Goal: Task Accomplishment & Management: Use online tool/utility

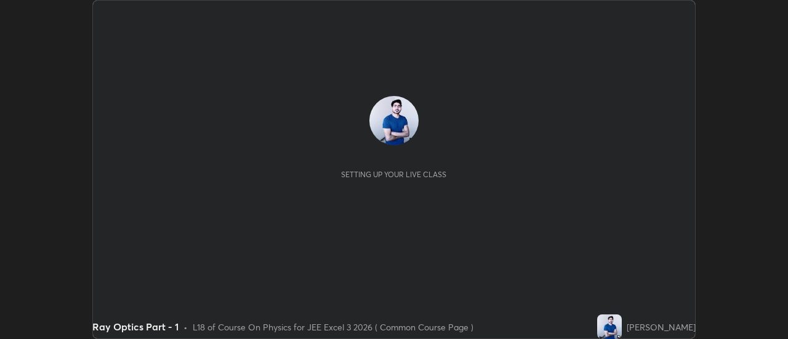
scroll to position [339, 787]
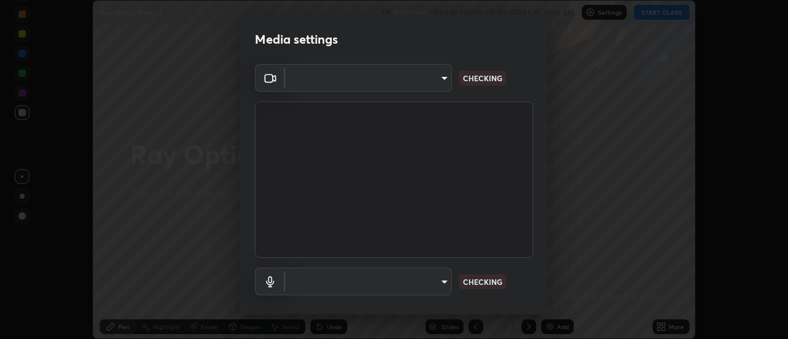
type input "0be616c92c2879d8fe19306c4b8383fc9b13f77197a30f876870ce6c7906effd"
click at [442, 279] on body "Erase all Ray Optics Part - 1 Recording WAS SCHEDULED TO START AT 11:05 AM Sett…" at bounding box center [394, 169] width 788 height 339
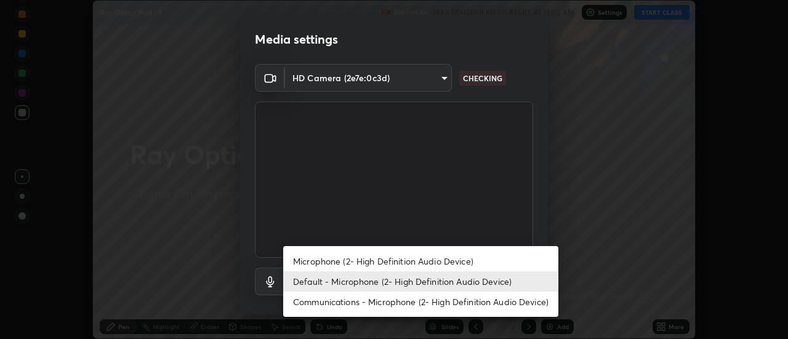
click at [403, 263] on li "Microphone (2- High Definition Audio Device)" at bounding box center [420, 261] width 275 height 20
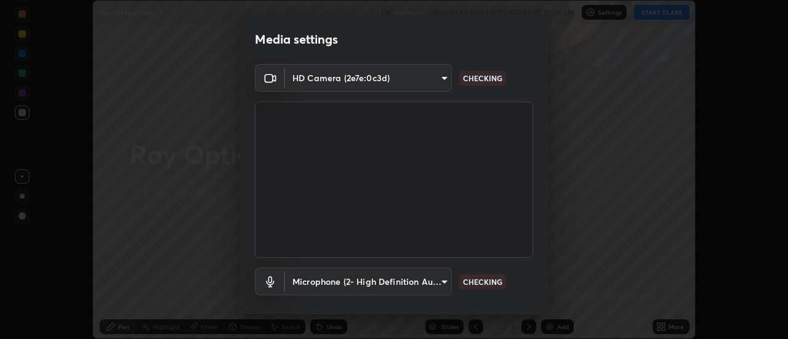
click at [442, 280] on body "Erase all Ray Optics Part - 1 Recording WAS SCHEDULED TO START AT 11:05 AM Sett…" at bounding box center [394, 169] width 788 height 339
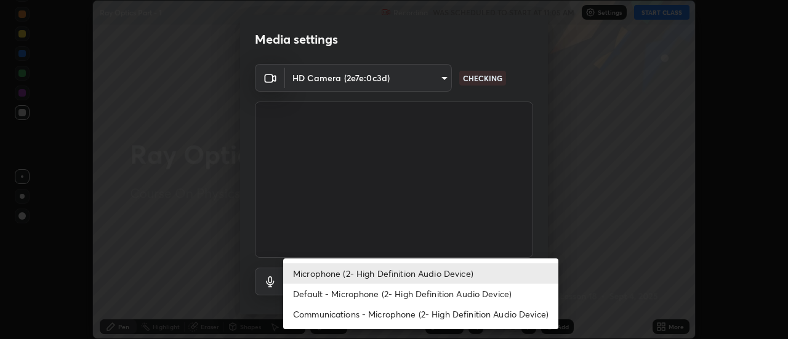
click at [387, 294] on li "Default - Microphone (2- High Definition Audio Device)" at bounding box center [420, 294] width 275 height 20
type input "default"
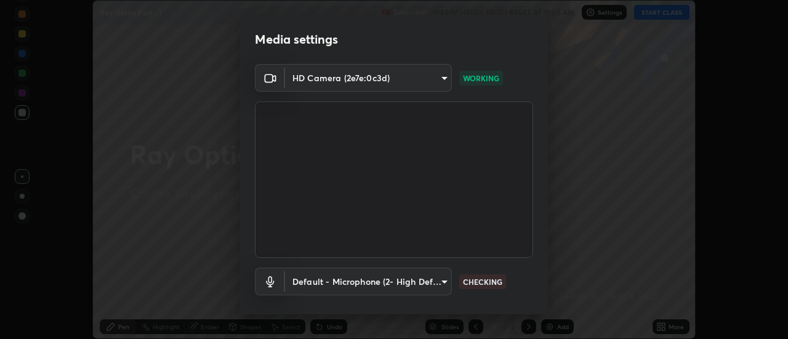
scroll to position [65, 0]
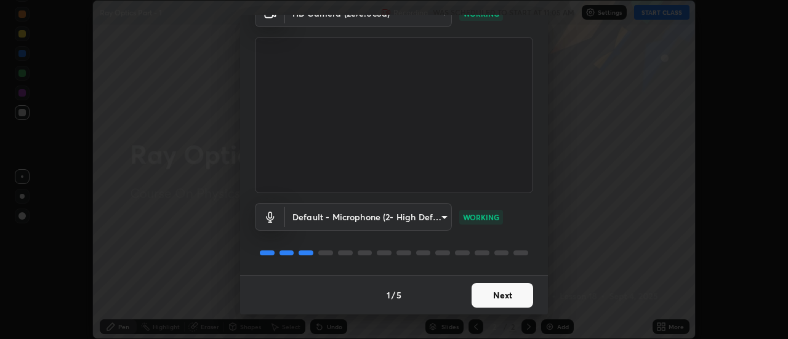
click at [489, 292] on button "Next" at bounding box center [503, 295] width 62 height 25
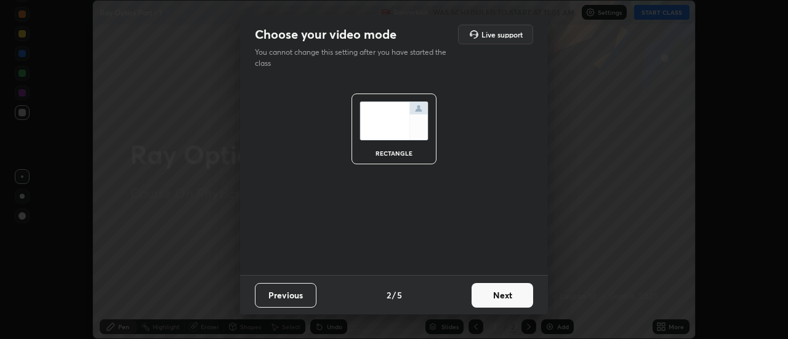
click at [502, 296] on button "Next" at bounding box center [503, 295] width 62 height 25
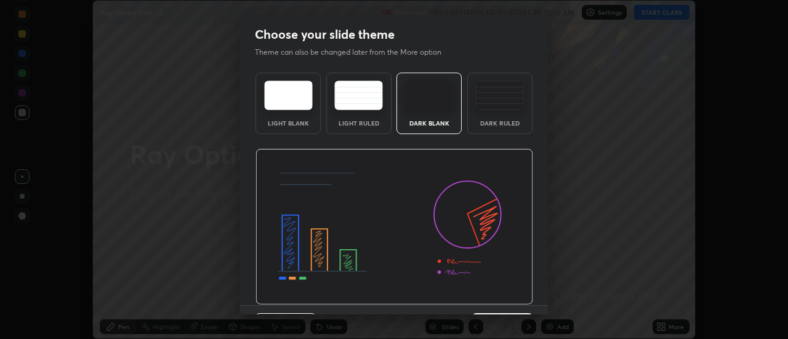
scroll to position [30, 0]
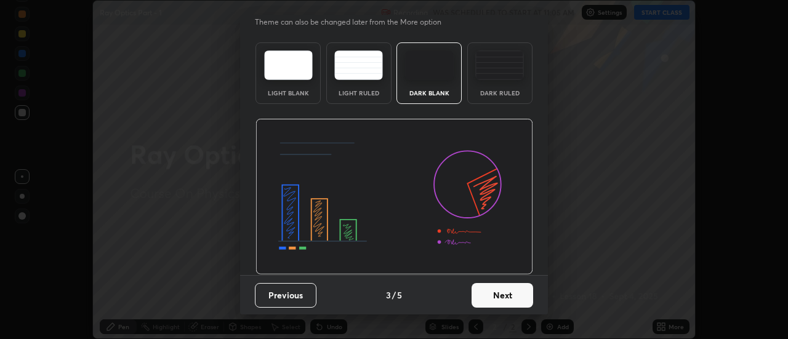
click at [493, 293] on button "Next" at bounding box center [503, 295] width 62 height 25
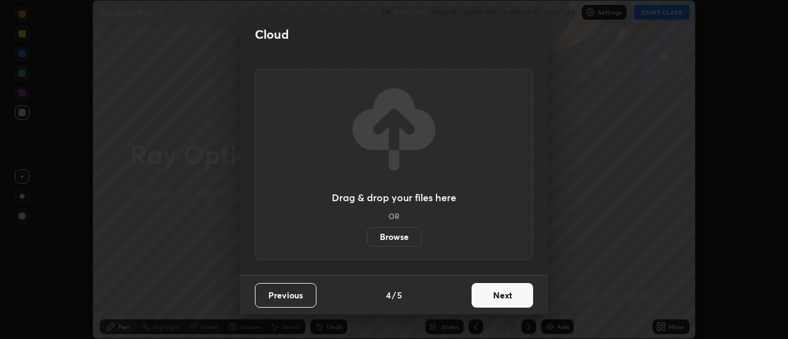
click at [496, 293] on button "Next" at bounding box center [503, 295] width 62 height 25
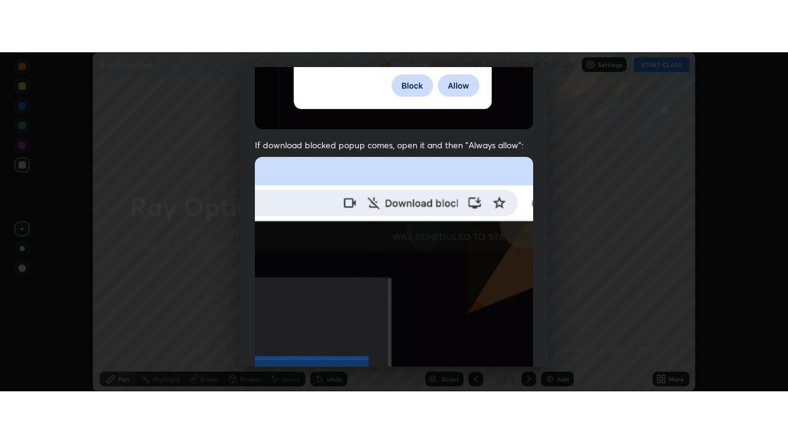
scroll to position [316, 0]
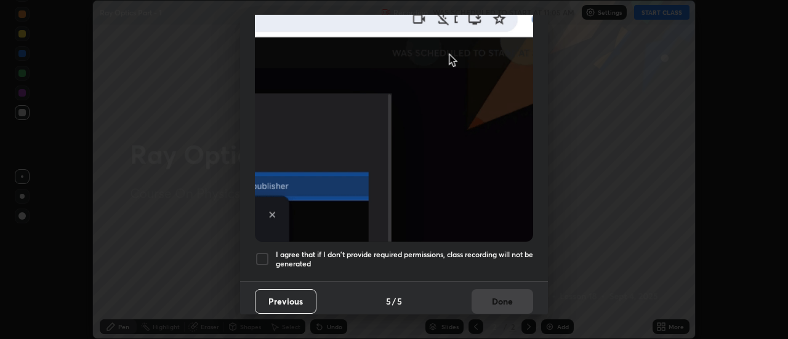
click at [265, 252] on div at bounding box center [262, 259] width 15 height 15
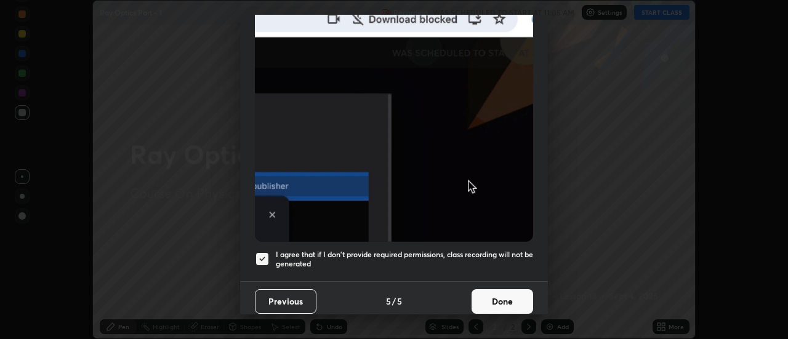
click at [501, 291] on button "Done" at bounding box center [503, 301] width 62 height 25
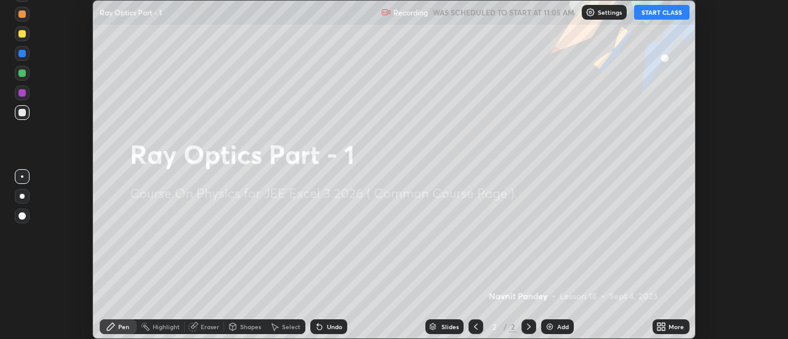
click at [659, 324] on icon at bounding box center [658, 324] width 3 height 3
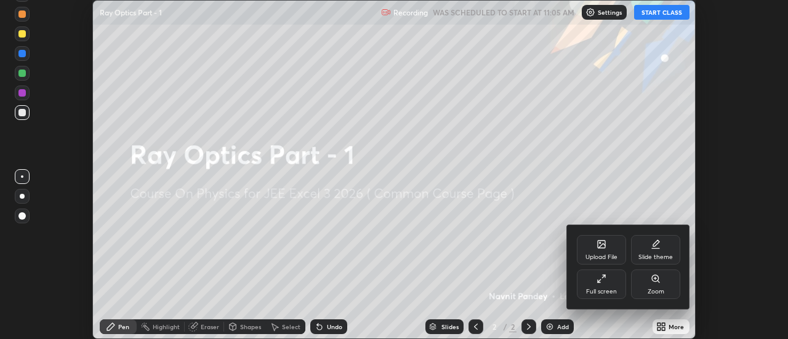
click at [608, 290] on div "Full screen" at bounding box center [601, 292] width 31 height 6
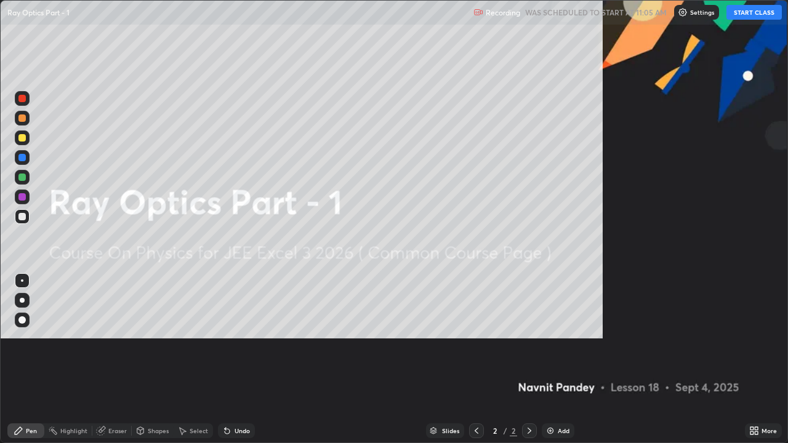
scroll to position [443, 788]
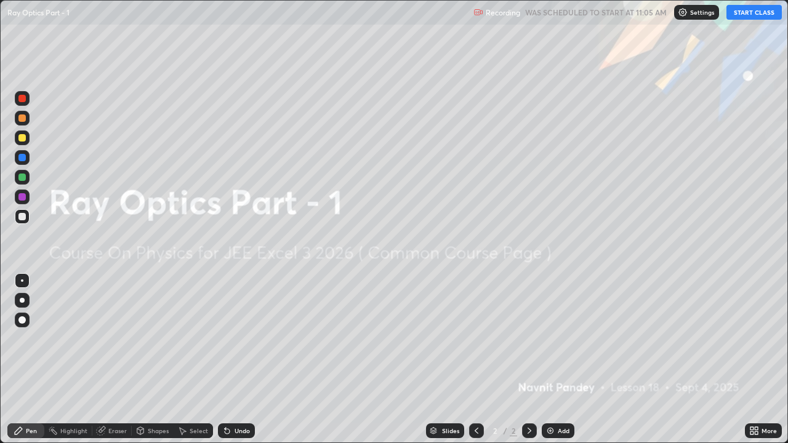
click at [760, 14] on button "START CLASS" at bounding box center [753, 12] width 55 height 15
click at [555, 339] on div "Add" at bounding box center [558, 431] width 33 height 15
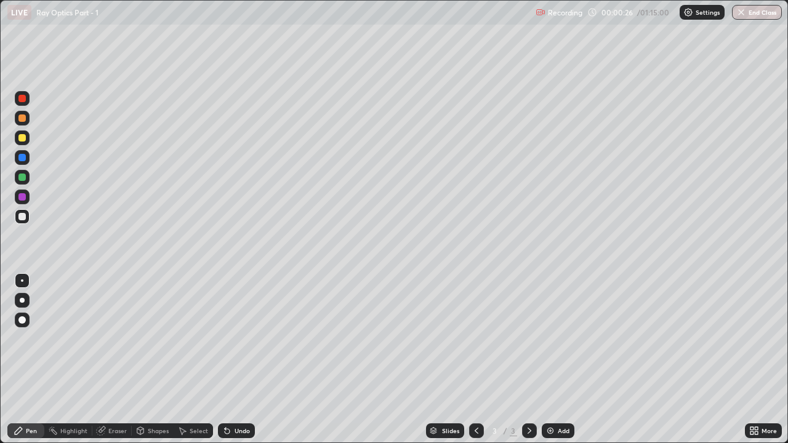
click at [23, 217] on div at bounding box center [21, 216] width 7 height 7
click at [27, 183] on div at bounding box center [22, 177] width 15 height 15
click at [123, 339] on div "Eraser" at bounding box center [117, 431] width 18 height 6
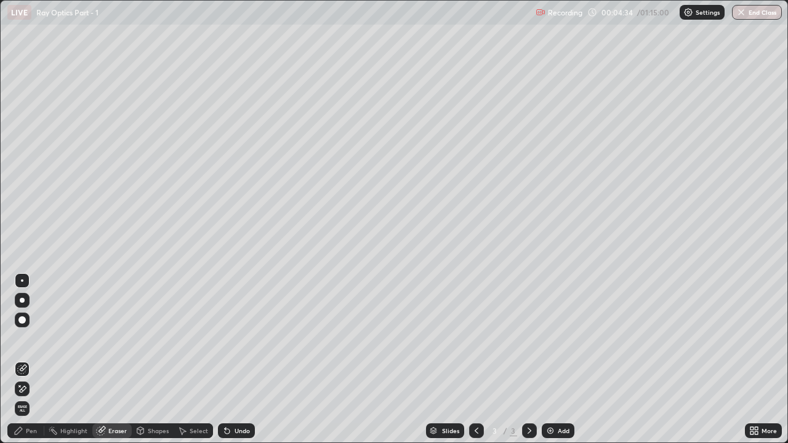
click at [25, 339] on icon at bounding box center [22, 389] width 10 height 10
click at [33, 339] on div "Pen" at bounding box center [31, 431] width 11 height 6
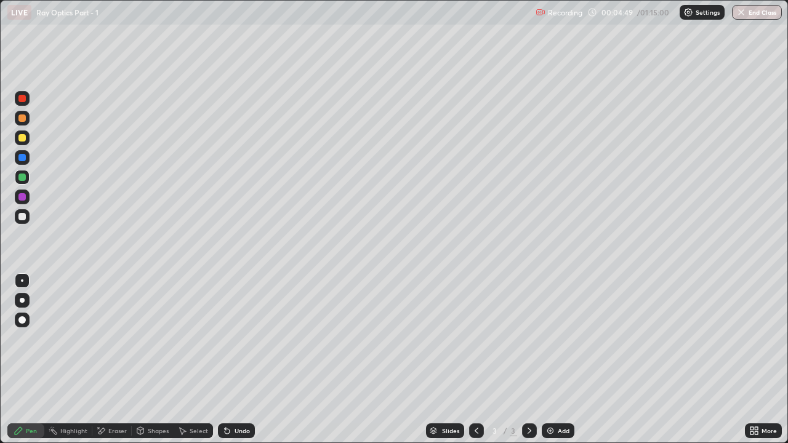
click at [21, 158] on div at bounding box center [21, 157] width 7 height 7
click at [20, 180] on div at bounding box center [21, 177] width 7 height 7
click at [20, 203] on div at bounding box center [22, 197] width 15 height 15
click at [23, 159] on div at bounding box center [21, 157] width 7 height 7
click at [23, 175] on div at bounding box center [21, 177] width 7 height 7
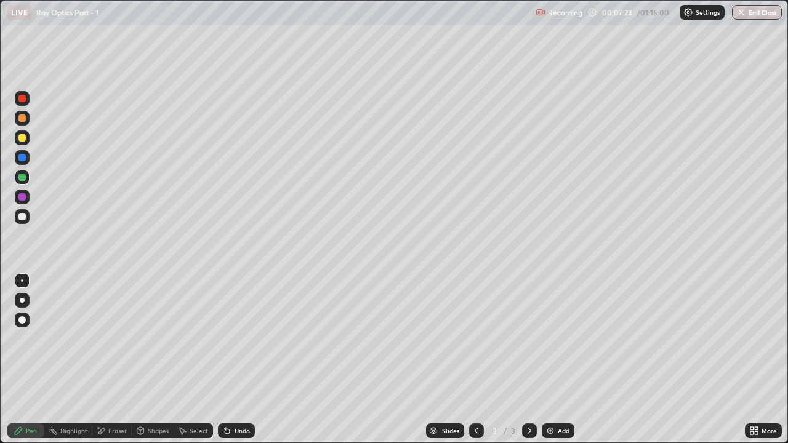
click at [230, 339] on icon at bounding box center [227, 431] width 10 height 10
click at [227, 339] on icon at bounding box center [227, 431] width 5 height 5
click at [225, 339] on icon at bounding box center [227, 431] width 5 height 5
click at [549, 339] on img at bounding box center [550, 431] width 10 height 10
click at [23, 217] on div at bounding box center [21, 216] width 7 height 7
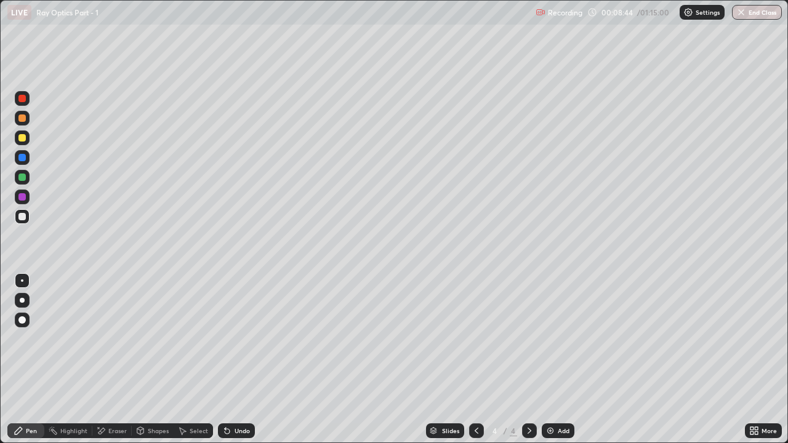
click at [23, 177] on div at bounding box center [21, 177] width 7 height 7
click at [24, 217] on div at bounding box center [21, 216] width 7 height 7
click at [18, 155] on div at bounding box center [21, 157] width 7 height 7
click at [225, 339] on icon at bounding box center [227, 431] width 5 height 5
click at [23, 215] on div at bounding box center [21, 216] width 7 height 7
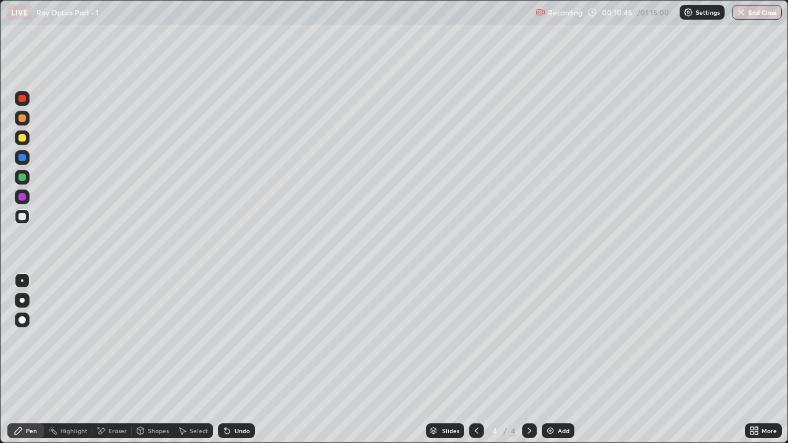
click at [24, 159] on div at bounding box center [21, 157] width 7 height 7
click at [235, 339] on div "Undo" at bounding box center [242, 431] width 15 height 6
click at [238, 339] on div "Undo" at bounding box center [242, 431] width 15 height 6
click at [235, 339] on div "Undo" at bounding box center [242, 431] width 15 height 6
click at [238, 339] on div "Undo" at bounding box center [242, 431] width 15 height 6
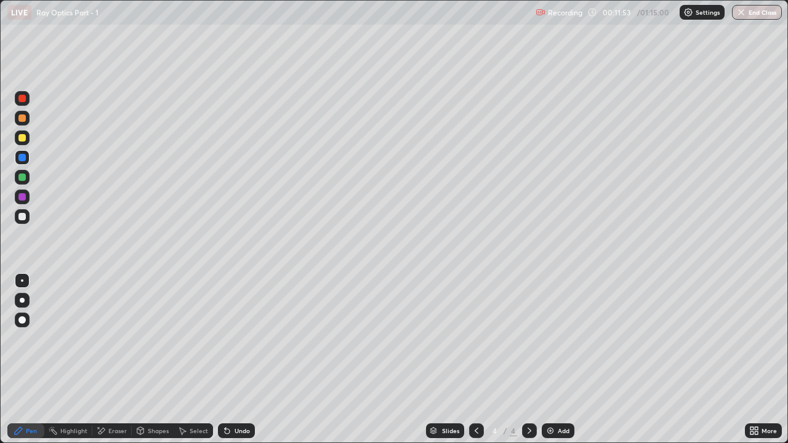
click at [20, 216] on div at bounding box center [21, 216] width 7 height 7
click at [241, 339] on div "Undo" at bounding box center [242, 431] width 15 height 6
click at [28, 161] on div at bounding box center [22, 157] width 15 height 15
click at [26, 215] on div at bounding box center [22, 216] width 15 height 15
click at [27, 179] on div at bounding box center [22, 177] width 15 height 15
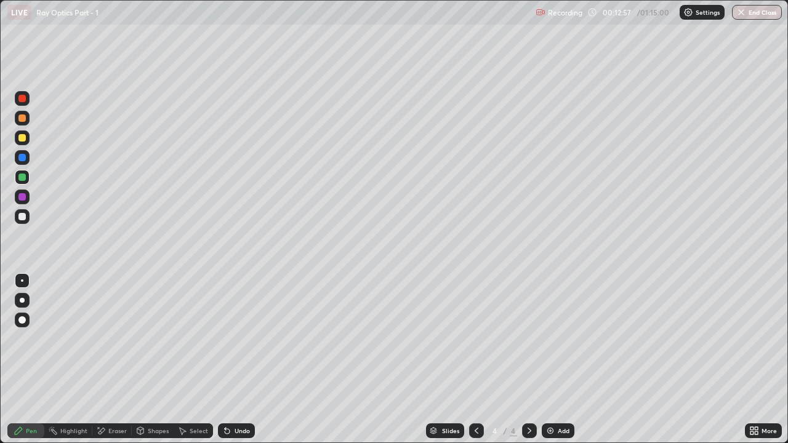
click at [552, 339] on img at bounding box center [550, 431] width 10 height 10
click at [25, 222] on div at bounding box center [22, 216] width 15 height 15
click at [232, 339] on div "Undo" at bounding box center [236, 431] width 37 height 15
click at [25, 174] on div at bounding box center [21, 177] width 7 height 7
click at [20, 199] on div at bounding box center [21, 196] width 7 height 7
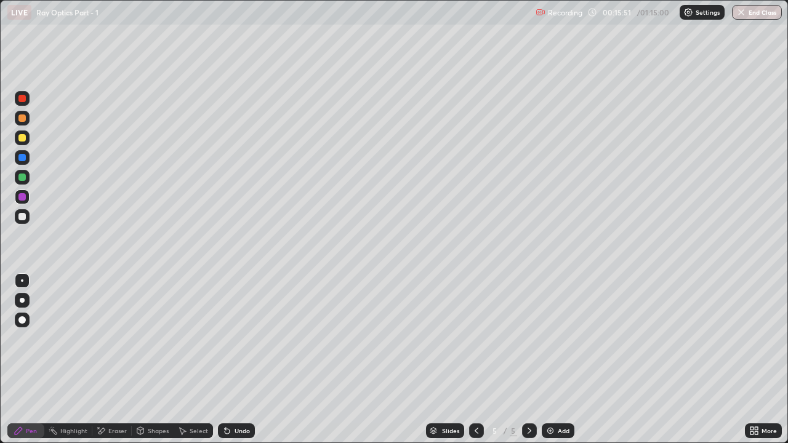
click at [225, 339] on icon at bounding box center [227, 431] width 5 height 5
click at [235, 339] on div "Undo" at bounding box center [242, 431] width 15 height 6
click at [240, 339] on div "Undo" at bounding box center [242, 431] width 15 height 6
click at [238, 339] on div "Undo" at bounding box center [236, 431] width 37 height 15
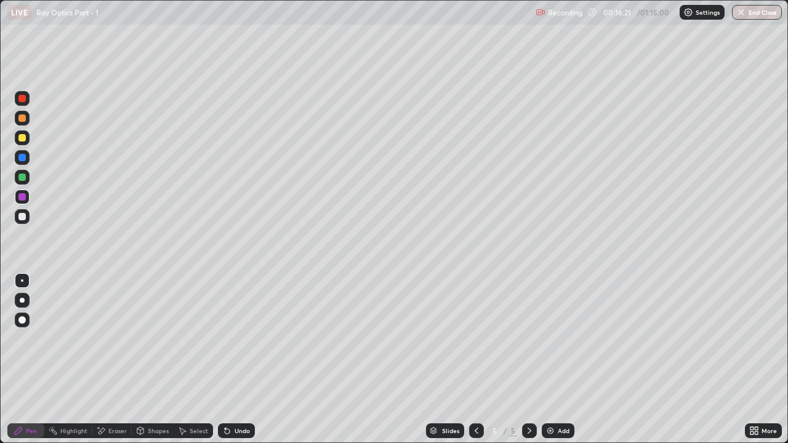
click at [26, 158] on div at bounding box center [22, 157] width 15 height 15
click at [227, 339] on icon at bounding box center [227, 431] width 10 height 10
click at [23, 177] on div at bounding box center [21, 177] width 7 height 7
click at [226, 339] on icon at bounding box center [227, 431] width 5 height 5
click at [22, 136] on div at bounding box center [21, 137] width 7 height 7
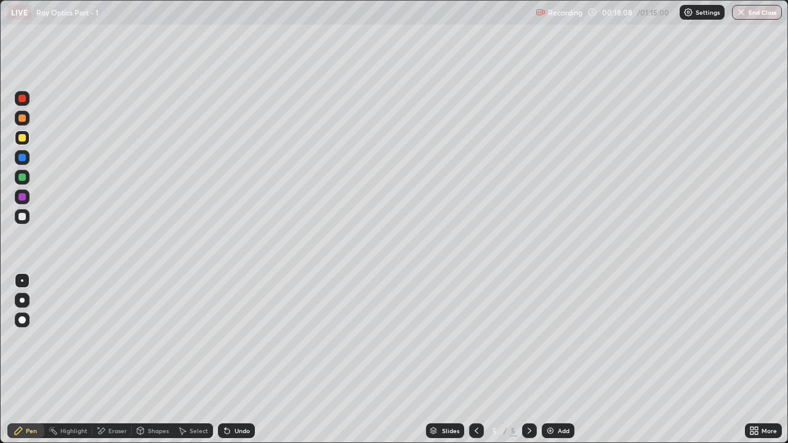
click at [244, 339] on div "Undo" at bounding box center [242, 431] width 15 height 6
click at [240, 339] on div "Undo" at bounding box center [242, 431] width 15 height 6
click at [243, 339] on div "Undo" at bounding box center [242, 431] width 15 height 6
click at [534, 339] on div at bounding box center [529, 431] width 15 height 15
click at [558, 339] on div "Add" at bounding box center [564, 431] width 12 height 6
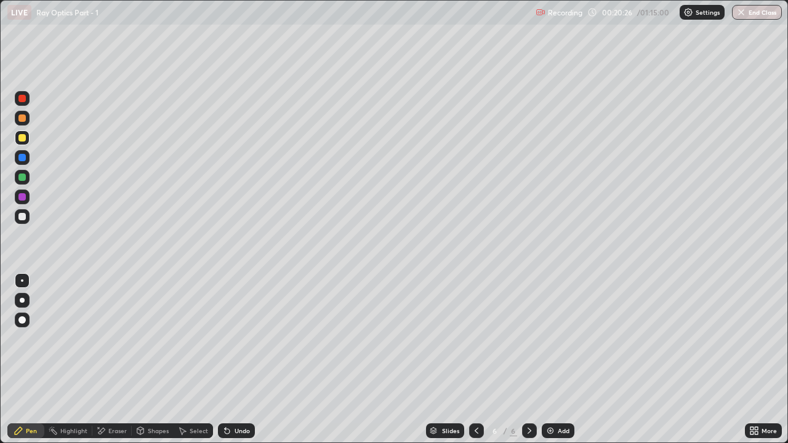
click at [23, 219] on div at bounding box center [21, 216] width 7 height 7
click at [23, 177] on div at bounding box center [21, 177] width 7 height 7
click at [20, 156] on div at bounding box center [21, 157] width 7 height 7
click at [21, 137] on div at bounding box center [21, 137] width 7 height 7
click at [225, 339] on icon at bounding box center [227, 431] width 5 height 5
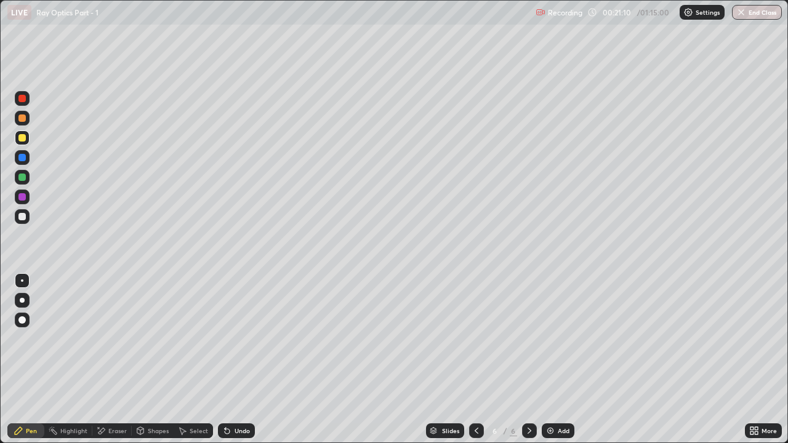
click at [230, 339] on div "Undo" at bounding box center [236, 431] width 37 height 15
click at [225, 339] on icon at bounding box center [227, 431] width 5 height 5
click at [22, 218] on div at bounding box center [21, 216] width 7 height 7
click at [25, 178] on div at bounding box center [21, 177] width 7 height 7
click at [22, 159] on div at bounding box center [21, 157] width 7 height 7
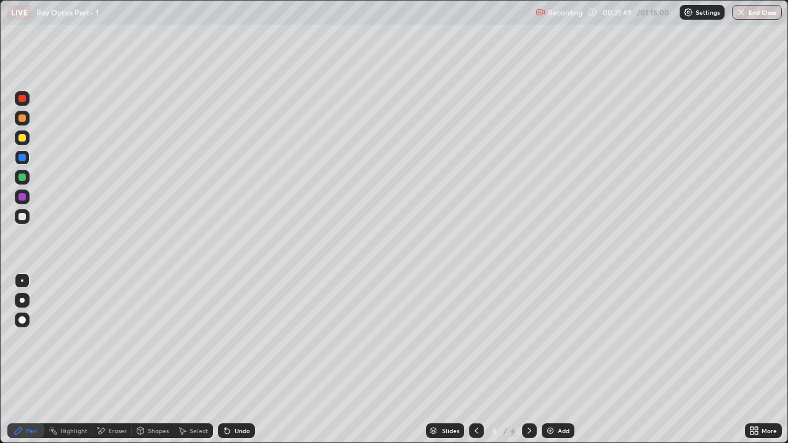
click at [23, 176] on div at bounding box center [21, 177] width 7 height 7
click at [24, 218] on div at bounding box center [21, 216] width 7 height 7
click at [22, 300] on div at bounding box center [22, 300] width 5 height 5
click at [23, 200] on div at bounding box center [21, 196] width 7 height 7
click at [22, 281] on div at bounding box center [22, 280] width 2 height 2
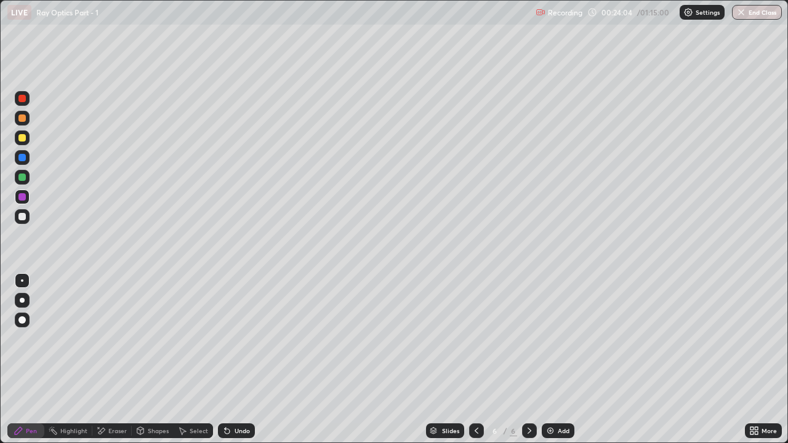
click at [238, 339] on div "Undo" at bounding box center [242, 431] width 15 height 6
click at [156, 339] on div "Shapes" at bounding box center [158, 431] width 21 height 6
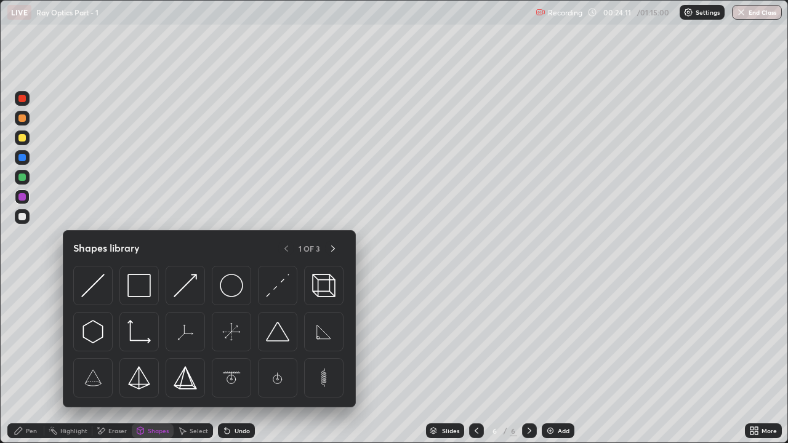
click at [111, 339] on div "Eraser" at bounding box center [117, 431] width 18 height 6
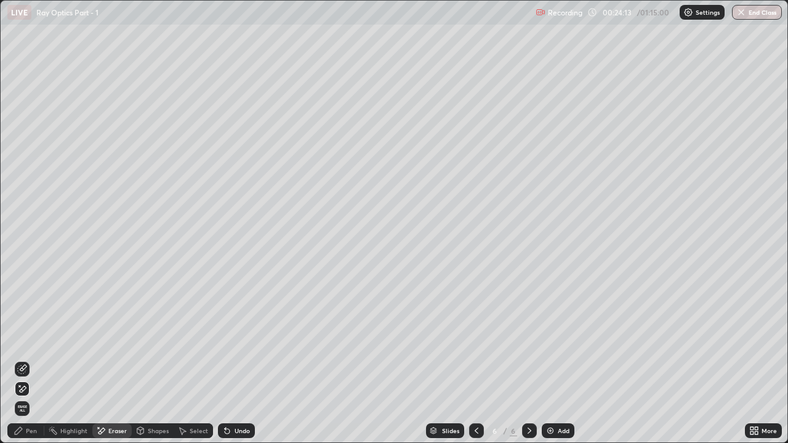
click at [30, 339] on div "Pen" at bounding box center [25, 431] width 37 height 15
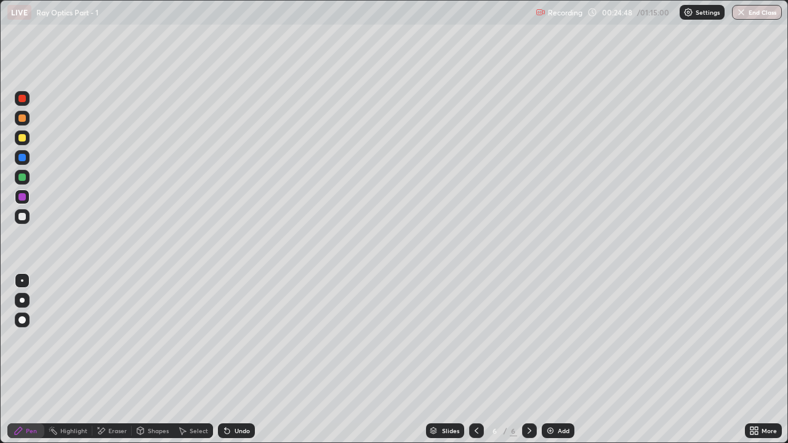
click at [559, 339] on div "Add" at bounding box center [564, 431] width 12 height 6
click at [22, 217] on div at bounding box center [21, 216] width 7 height 7
click at [21, 160] on div at bounding box center [21, 157] width 7 height 7
click at [225, 339] on icon at bounding box center [227, 431] width 5 height 5
click at [228, 339] on icon at bounding box center [227, 431] width 5 height 5
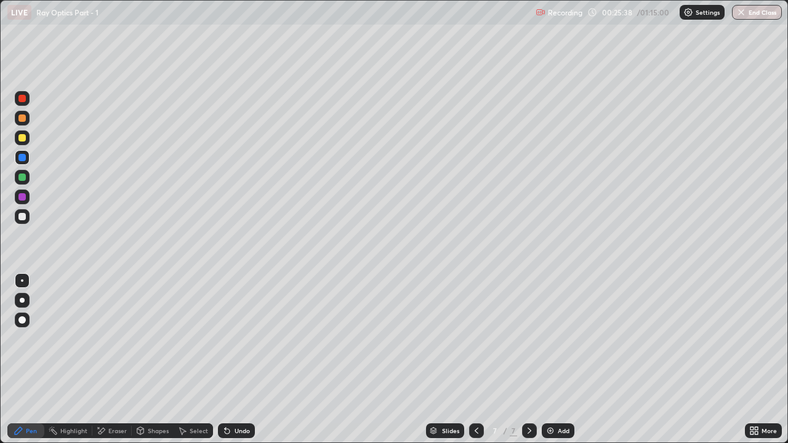
click at [27, 174] on div at bounding box center [22, 177] width 15 height 15
click at [25, 198] on div at bounding box center [21, 196] width 7 height 7
click at [23, 216] on div at bounding box center [21, 216] width 7 height 7
click at [229, 339] on icon at bounding box center [227, 431] width 10 height 10
click at [231, 339] on div "Undo" at bounding box center [236, 431] width 37 height 15
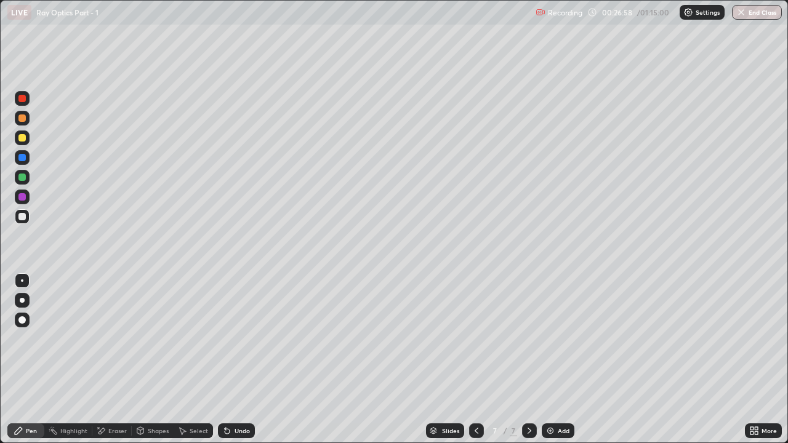
click at [25, 175] on div at bounding box center [21, 177] width 7 height 7
click at [22, 198] on div at bounding box center [21, 196] width 7 height 7
click at [22, 175] on div at bounding box center [21, 177] width 7 height 7
click at [24, 139] on div at bounding box center [21, 137] width 7 height 7
click at [24, 159] on div at bounding box center [21, 157] width 7 height 7
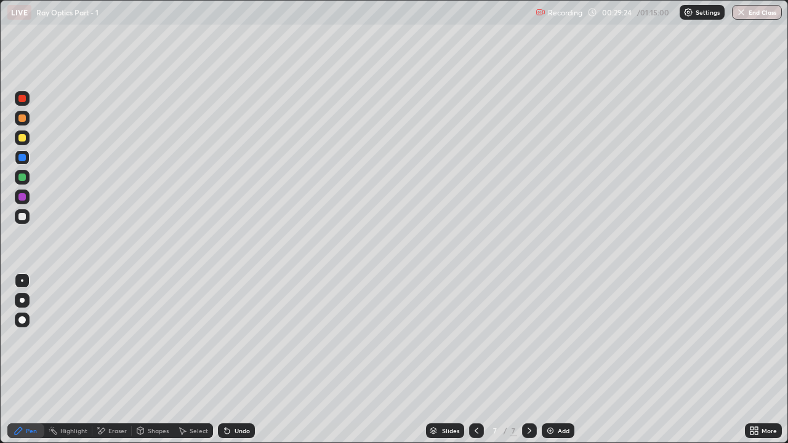
click at [25, 179] on div at bounding box center [21, 177] width 7 height 7
click at [25, 218] on div at bounding box center [21, 216] width 7 height 7
click at [21, 175] on div at bounding box center [21, 177] width 7 height 7
click at [25, 198] on div at bounding box center [21, 196] width 7 height 7
click at [22, 216] on div at bounding box center [21, 216] width 7 height 7
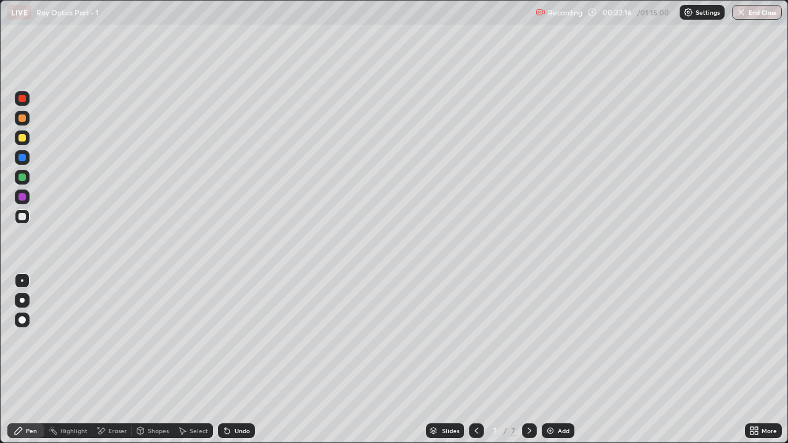
click at [27, 198] on div at bounding box center [22, 197] width 15 height 15
click at [26, 177] on div at bounding box center [22, 177] width 15 height 15
click at [24, 198] on div at bounding box center [21, 196] width 7 height 7
click at [248, 339] on div "Undo" at bounding box center [242, 431] width 15 height 6
click at [25, 177] on div at bounding box center [21, 177] width 7 height 7
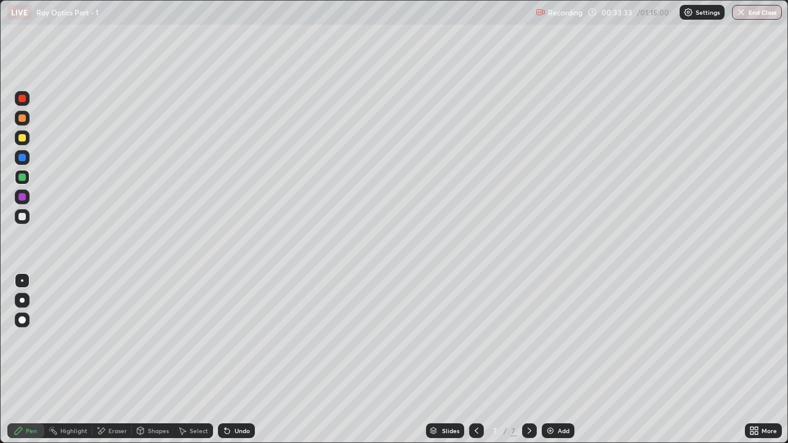
click at [23, 150] on div at bounding box center [22, 157] width 15 height 15
click at [548, 339] on img at bounding box center [550, 431] width 10 height 10
click at [22, 198] on div at bounding box center [21, 196] width 7 height 7
click at [23, 158] on div at bounding box center [21, 157] width 7 height 7
click at [22, 138] on div at bounding box center [21, 137] width 7 height 7
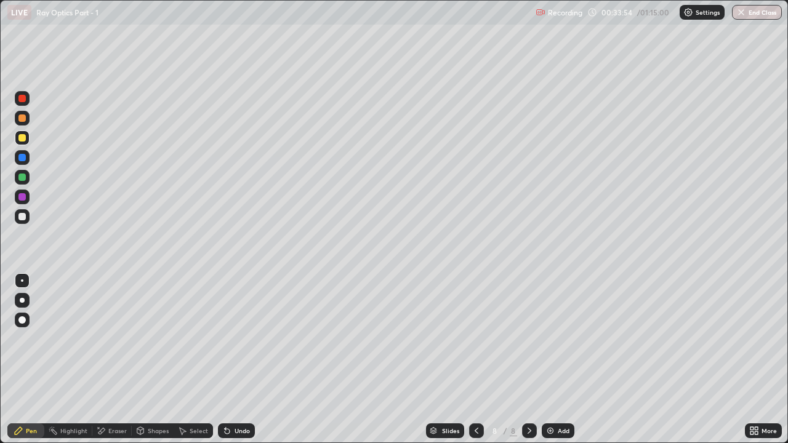
click at [20, 160] on div at bounding box center [21, 157] width 7 height 7
click at [20, 214] on div at bounding box center [21, 216] width 7 height 7
click at [226, 339] on icon at bounding box center [227, 431] width 5 height 5
click at [26, 172] on div at bounding box center [22, 177] width 15 height 15
click at [25, 216] on div at bounding box center [21, 216] width 7 height 7
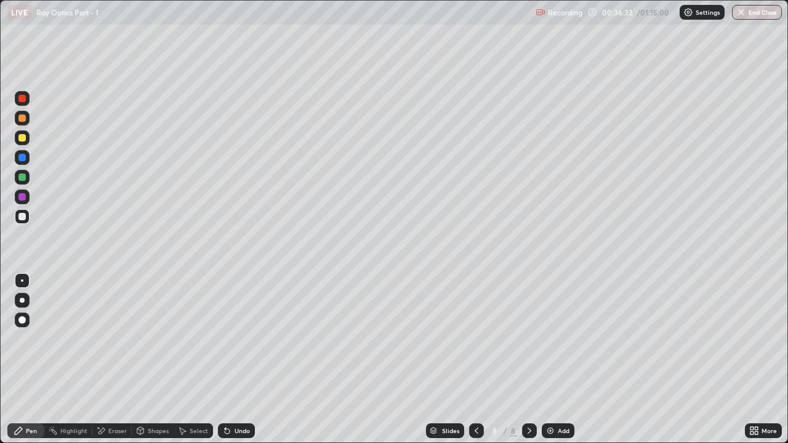
click at [25, 180] on div at bounding box center [21, 177] width 7 height 7
click at [25, 197] on div at bounding box center [21, 196] width 7 height 7
click at [25, 177] on div at bounding box center [21, 177] width 7 height 7
click at [21, 198] on div at bounding box center [21, 196] width 7 height 7
click at [237, 339] on div "Undo" at bounding box center [242, 431] width 15 height 6
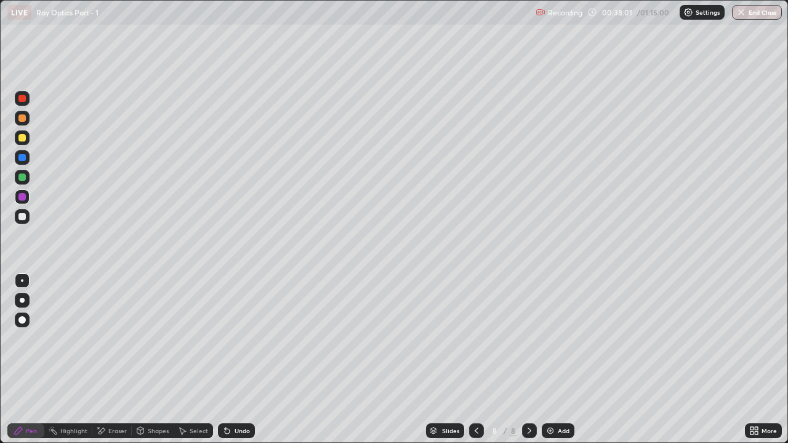
click at [25, 182] on div at bounding box center [22, 177] width 15 height 15
click at [550, 339] on img at bounding box center [550, 431] width 10 height 10
click at [19, 196] on div at bounding box center [21, 196] width 7 height 7
click at [23, 177] on div at bounding box center [21, 177] width 7 height 7
click at [225, 339] on icon at bounding box center [227, 431] width 5 height 5
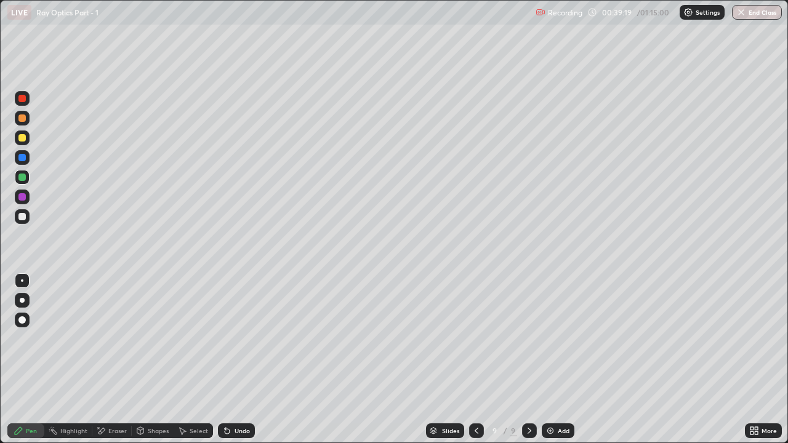
click at [228, 339] on icon at bounding box center [227, 431] width 5 height 5
click at [22, 157] on div at bounding box center [21, 157] width 7 height 7
click at [481, 339] on div at bounding box center [476, 431] width 15 height 15
click at [530, 339] on icon at bounding box center [530, 431] width 10 height 10
click at [475, 339] on icon at bounding box center [477, 431] width 10 height 10
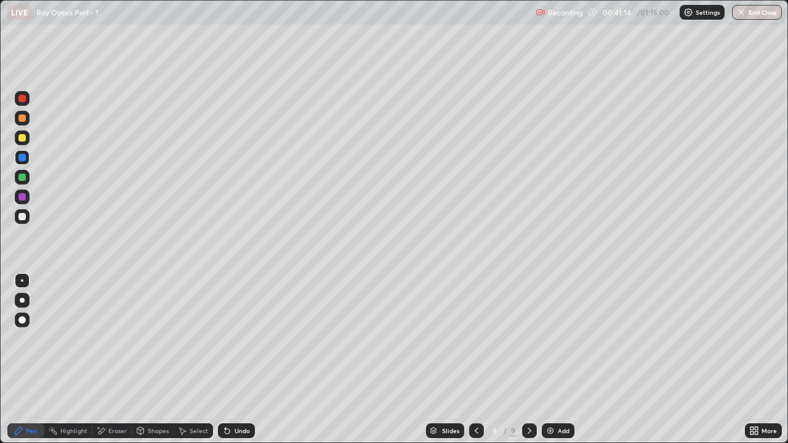
click at [533, 339] on div at bounding box center [529, 431] width 15 height 15
click at [22, 217] on div at bounding box center [21, 216] width 7 height 7
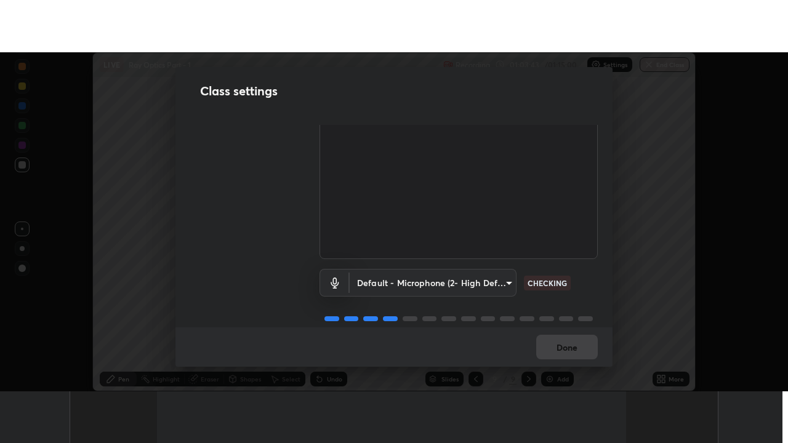
scroll to position [77, 0]
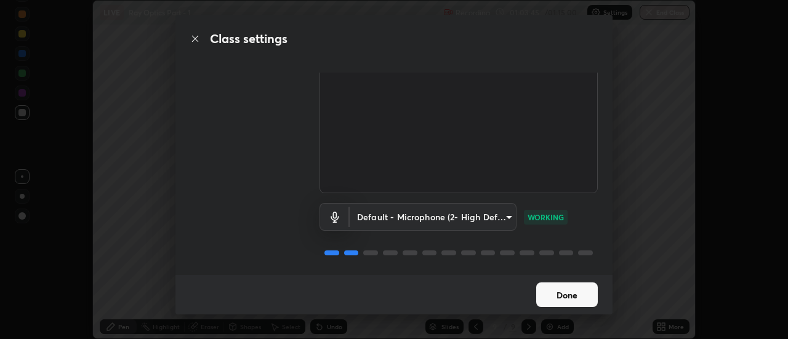
click at [580, 291] on button "Done" at bounding box center [567, 295] width 62 height 25
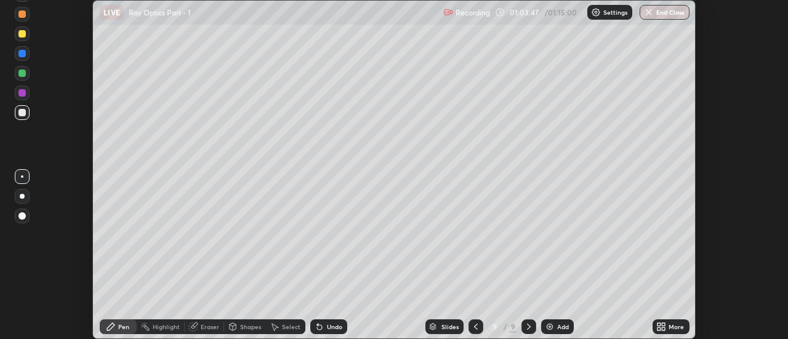
click at [669, 328] on div "More" at bounding box center [676, 327] width 15 height 6
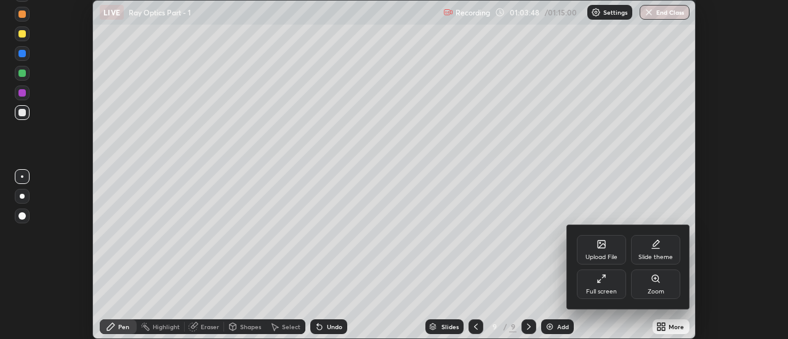
click at [616, 284] on div "Full screen" at bounding box center [601, 285] width 49 height 30
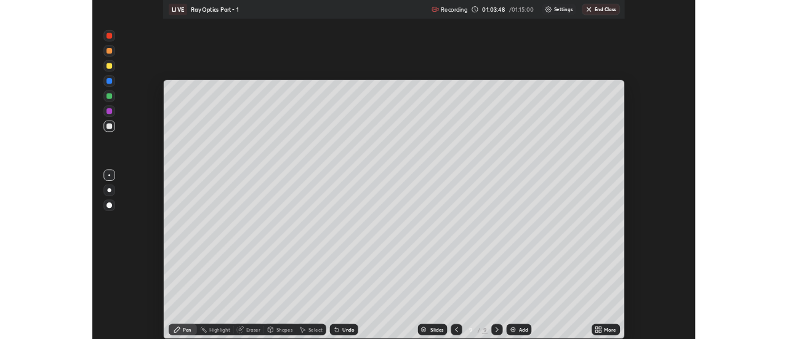
scroll to position [443, 788]
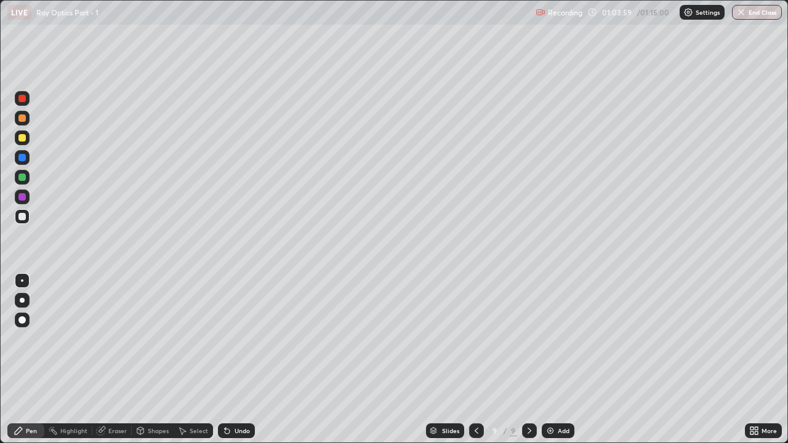
click at [22, 300] on div at bounding box center [22, 300] width 5 height 5
click at [29, 183] on div at bounding box center [22, 177] width 15 height 20
click at [22, 281] on div at bounding box center [22, 280] width 2 height 2
click at [23, 200] on div at bounding box center [21, 196] width 7 height 7
click at [123, 339] on div "Eraser" at bounding box center [117, 431] width 18 height 6
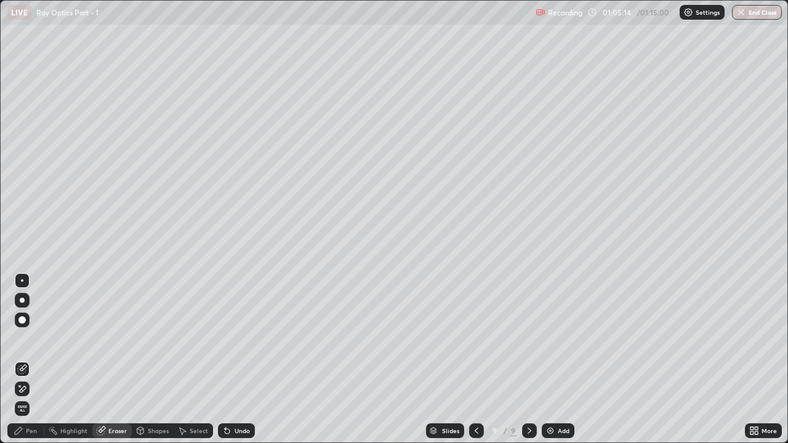
click at [26, 339] on icon at bounding box center [23, 389] width 7 height 6
click at [29, 339] on div "Pen" at bounding box center [31, 431] width 11 height 6
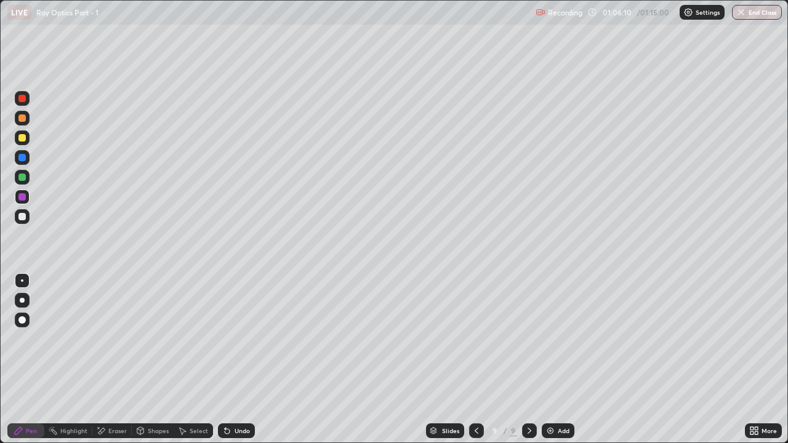
click at [553, 339] on img at bounding box center [550, 431] width 10 height 10
click at [26, 221] on div at bounding box center [22, 216] width 15 height 15
click at [23, 197] on div at bounding box center [21, 196] width 7 height 7
click at [235, 339] on div "Undo" at bounding box center [242, 431] width 15 height 6
click at [23, 180] on div at bounding box center [21, 177] width 7 height 7
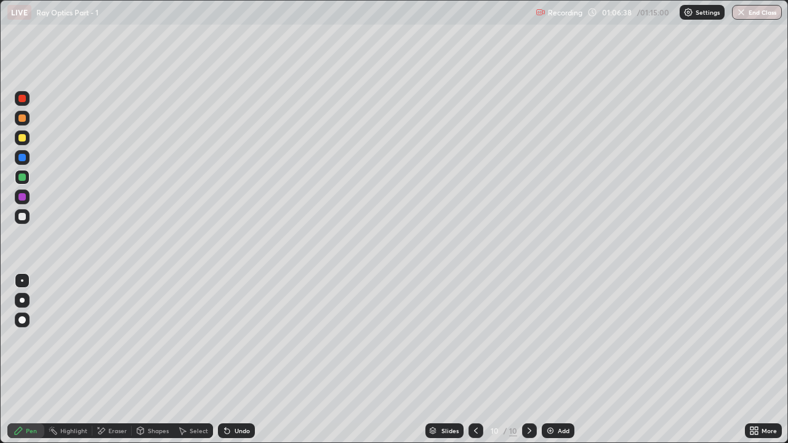
click at [225, 339] on icon at bounding box center [227, 431] width 5 height 5
click at [23, 159] on div at bounding box center [21, 157] width 7 height 7
click at [23, 212] on div at bounding box center [22, 216] width 15 height 15
click at [23, 177] on div at bounding box center [21, 177] width 7 height 7
click at [242, 339] on div "Undo" at bounding box center [242, 431] width 15 height 6
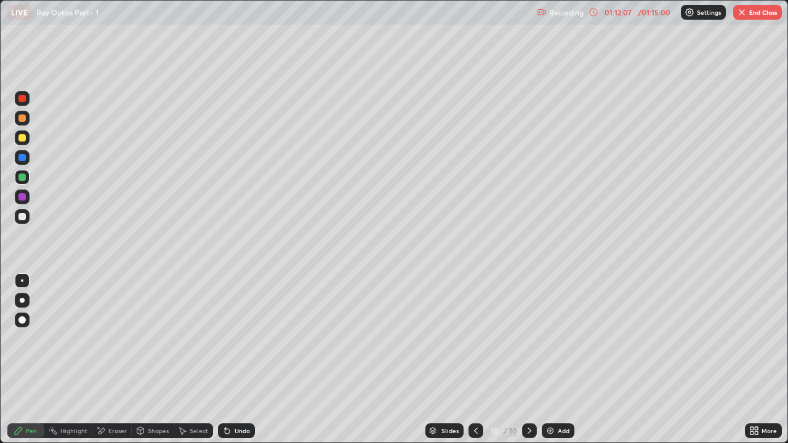
click at [528, 339] on icon at bounding box center [530, 431] width 10 height 10
click at [554, 339] on img at bounding box center [550, 431] width 10 height 10
click at [24, 219] on div at bounding box center [21, 216] width 7 height 7
click at [21, 199] on div at bounding box center [21, 196] width 7 height 7
click at [22, 177] on div at bounding box center [21, 177] width 7 height 7
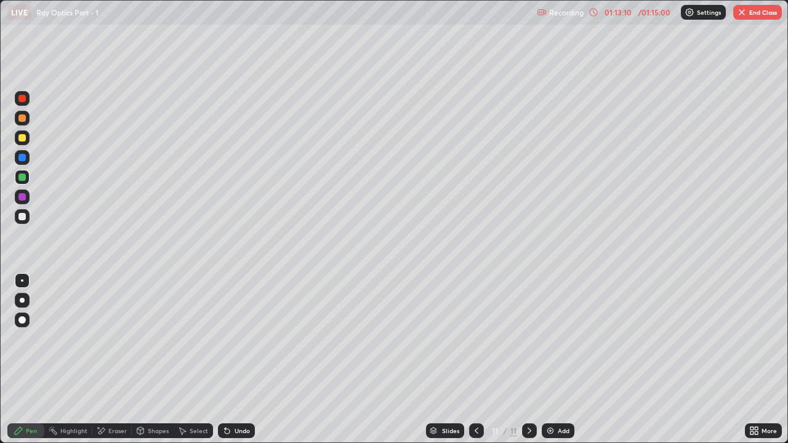
click at [22, 198] on div at bounding box center [21, 196] width 7 height 7
click at [22, 176] on div at bounding box center [21, 177] width 7 height 7
click at [231, 339] on div "Undo" at bounding box center [236, 431] width 37 height 15
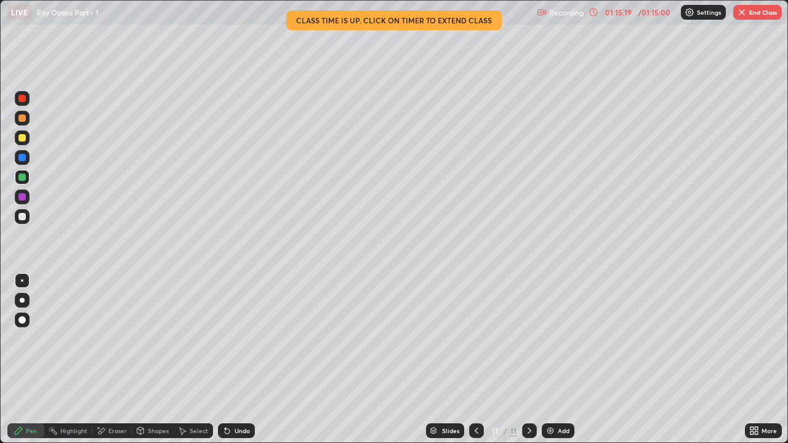
click at [753, 14] on button "End Class" at bounding box center [757, 12] width 49 height 15
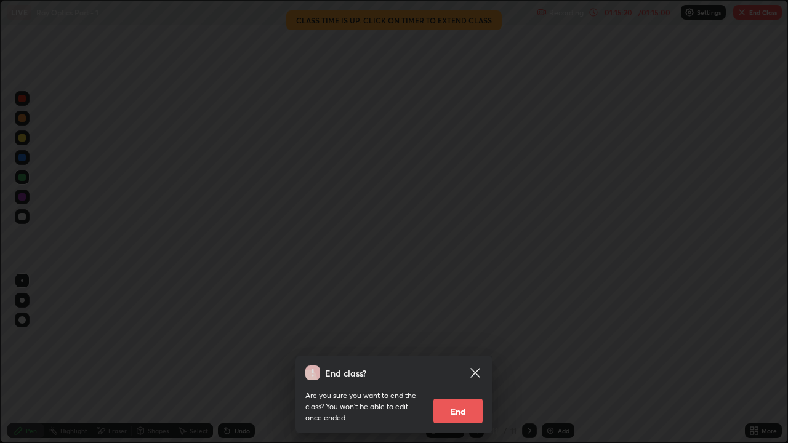
click at [464, 339] on button "End" at bounding box center [457, 411] width 49 height 25
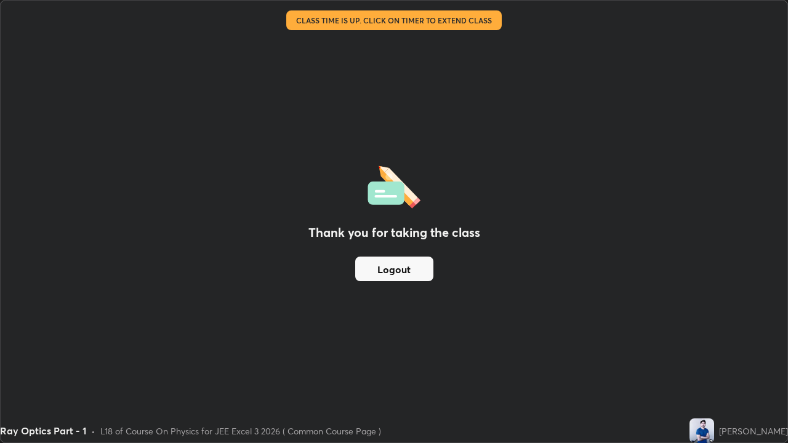
click at [403, 268] on button "Logout" at bounding box center [394, 269] width 78 height 25
click at [394, 271] on button "Logout" at bounding box center [394, 269] width 78 height 25
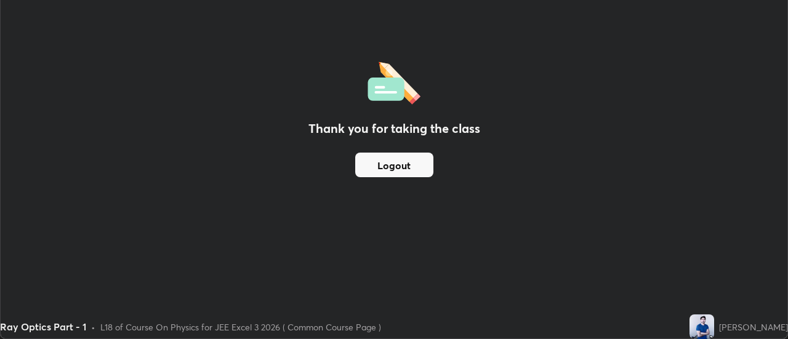
scroll to position [61224, 60776]
